Goal: Transaction & Acquisition: Purchase product/service

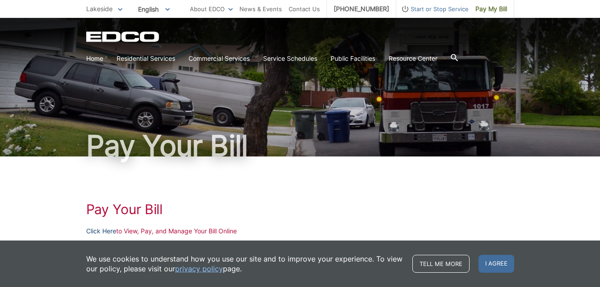
click at [92, 233] on link "Click Here" at bounding box center [101, 231] width 30 height 10
click at [102, 233] on link "Click Here" at bounding box center [101, 231] width 30 height 10
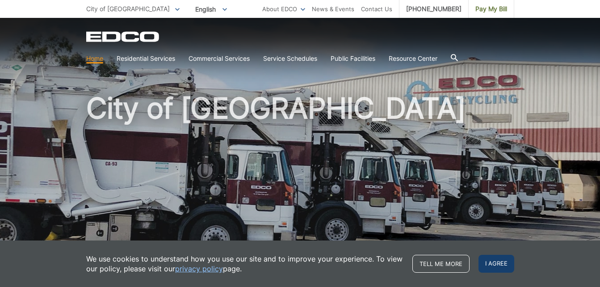
click at [496, 264] on span "I agree" at bounding box center [497, 264] width 36 height 18
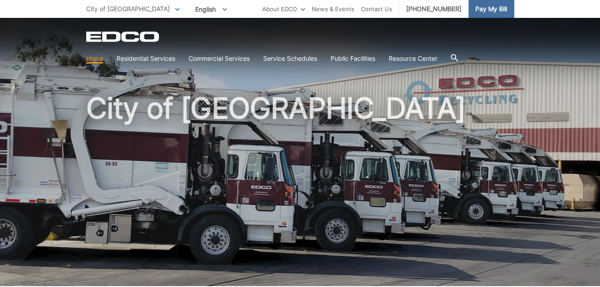
click at [497, 6] on span "Pay My Bill" at bounding box center [491, 9] width 32 height 10
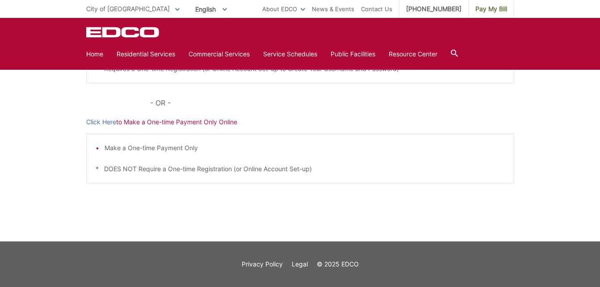
scroll to position [25, 0]
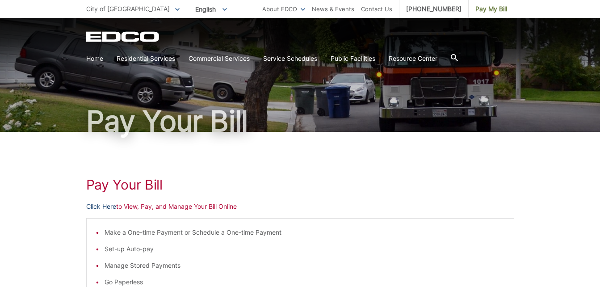
click at [92, 206] on link "Click Here" at bounding box center [101, 207] width 30 height 10
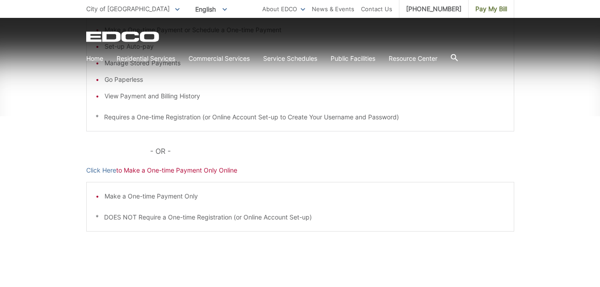
scroll to position [239, 0]
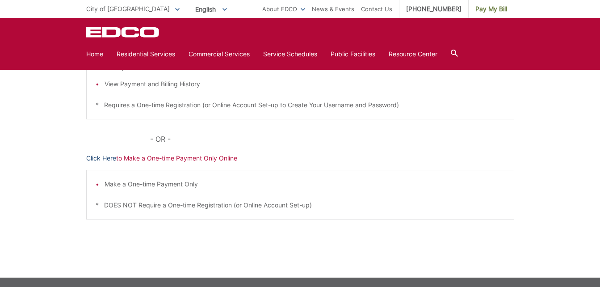
click at [102, 154] on link "Click Here" at bounding box center [101, 158] width 30 height 10
click at [39, 95] on div "Pay Your [PERSON_NAME] Here to View, Pay, and Manage Your Bill Online Make a On…" at bounding box center [300, 97] width 600 height 360
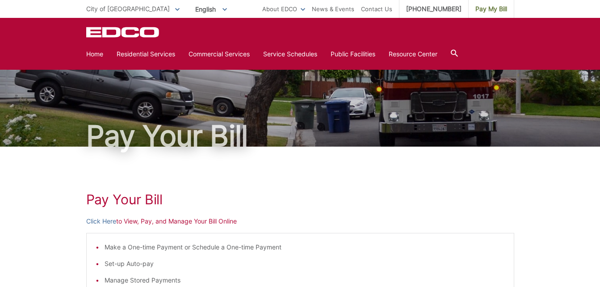
scroll to position [0, 0]
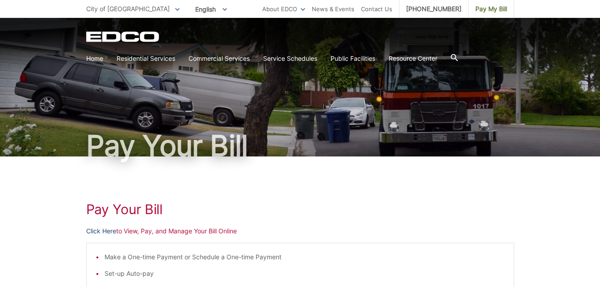
click at [101, 229] on link "Click Here" at bounding box center [101, 231] width 30 height 10
click at [113, 233] on link "Click Here" at bounding box center [101, 231] width 30 height 10
